Goal: Task Accomplishment & Management: Use online tool/utility

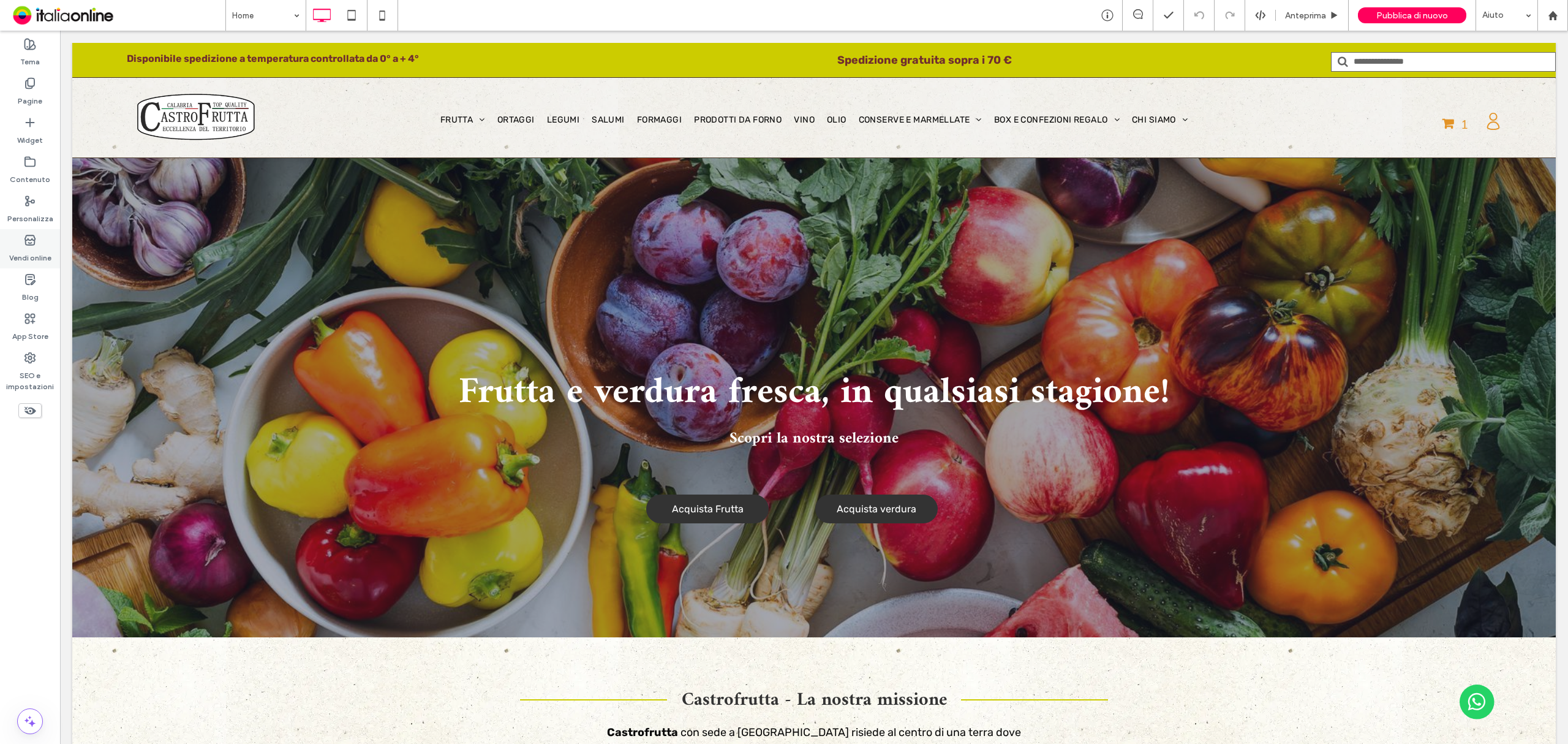
drag, startPoint x: 23, startPoint y: 250, endPoint x: 61, endPoint y: 215, distance: 51.7
click at [23, 250] on label "Vendi online" at bounding box center [30, 255] width 42 height 17
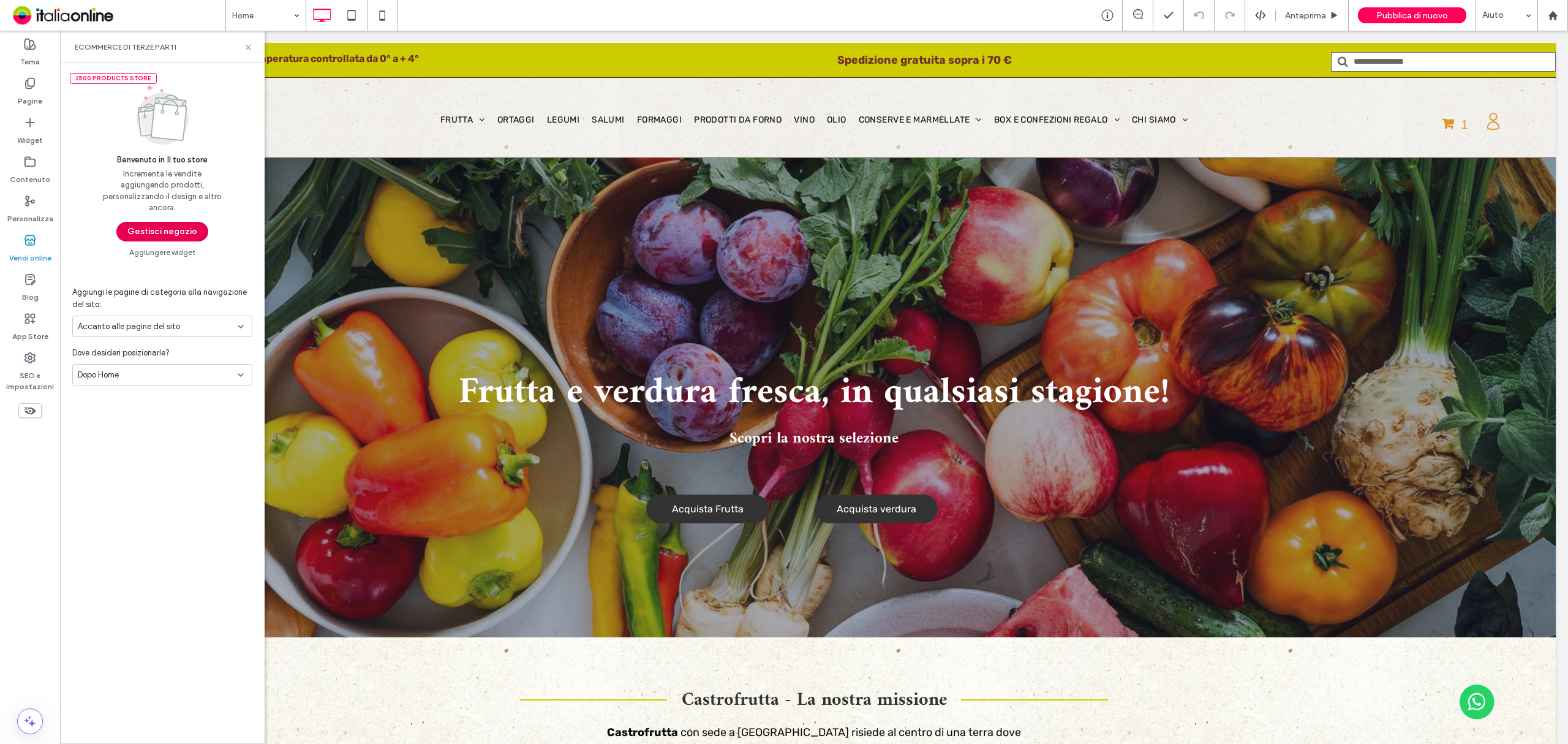
click at [139, 228] on button "Gestisci negozio" at bounding box center [162, 231] width 92 height 20
